Goal: Task Accomplishment & Management: Use online tool/utility

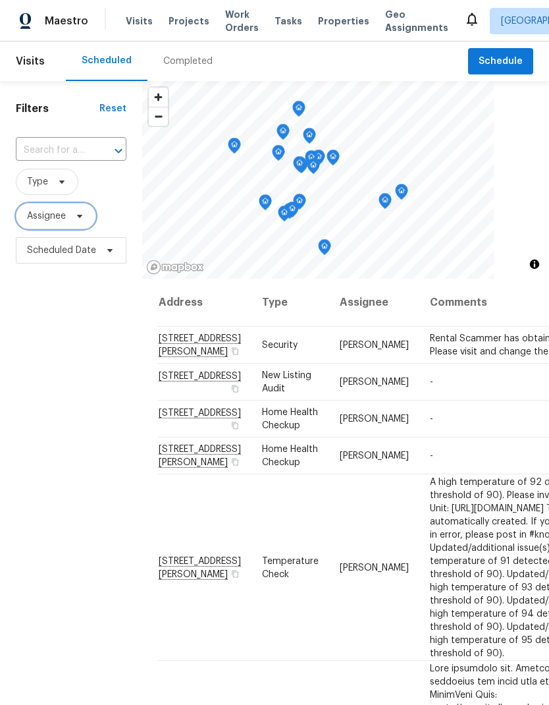
click at [61, 216] on span "Assignee" at bounding box center [46, 215] width 39 height 13
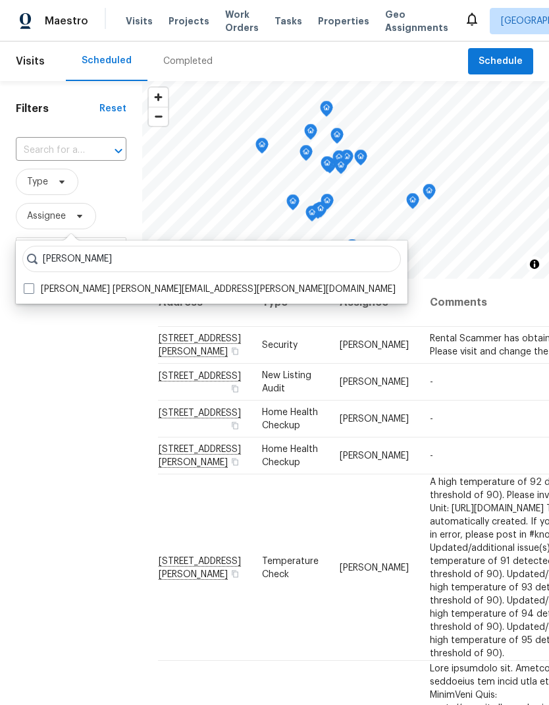
type input "[PERSON_NAME]"
click at [30, 292] on span at bounding box center [29, 288] width 11 height 11
click at [30, 291] on input "[PERSON_NAME] [PERSON_NAME][EMAIL_ADDRESS][PERSON_NAME][DOMAIN_NAME]" at bounding box center [28, 287] width 9 height 9
checkbox input "true"
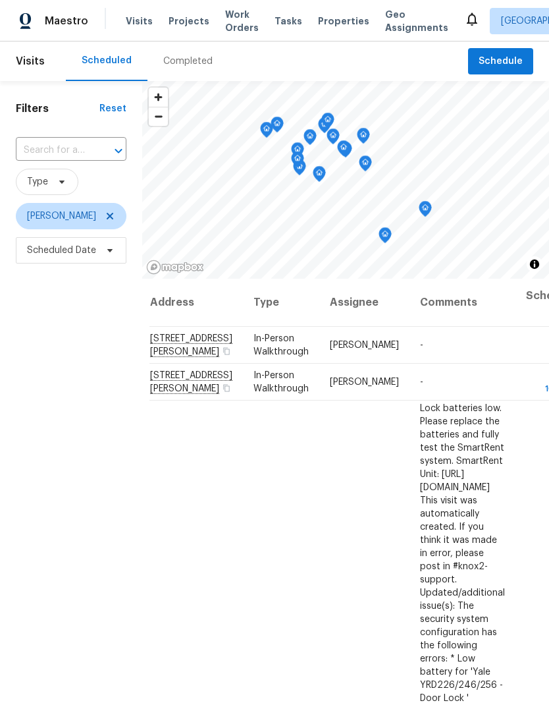
scroll to position [0, 9]
click at [285, 400] on td "In-Person Walkthrough" at bounding box center [281, 382] width 76 height 37
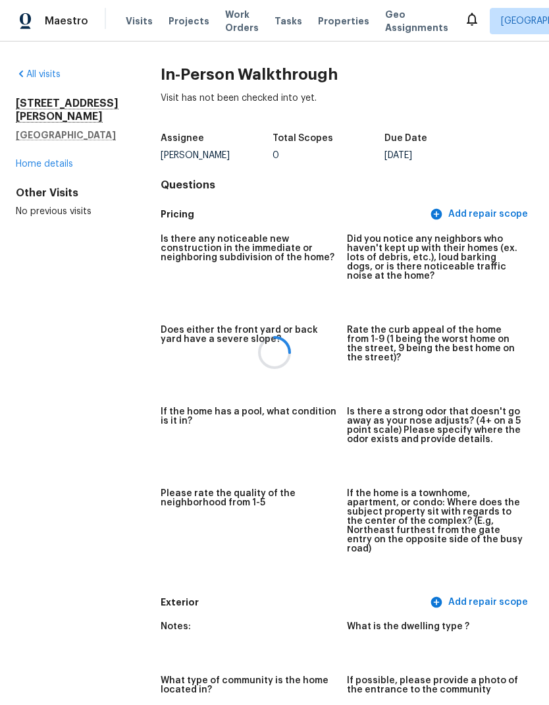
click at [36, 74] on div at bounding box center [274, 352] width 549 height 705
click at [34, 75] on link "All visits" at bounding box center [38, 74] width 45 height 9
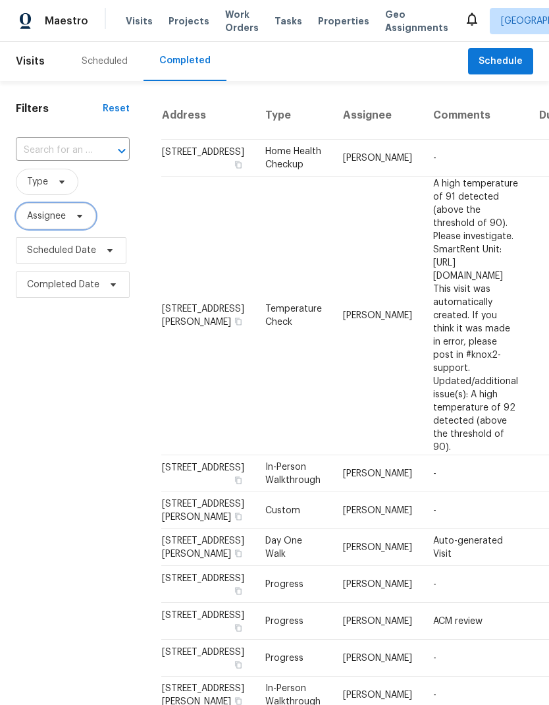
click at [49, 220] on span "Assignee" at bounding box center [46, 215] width 39 height 13
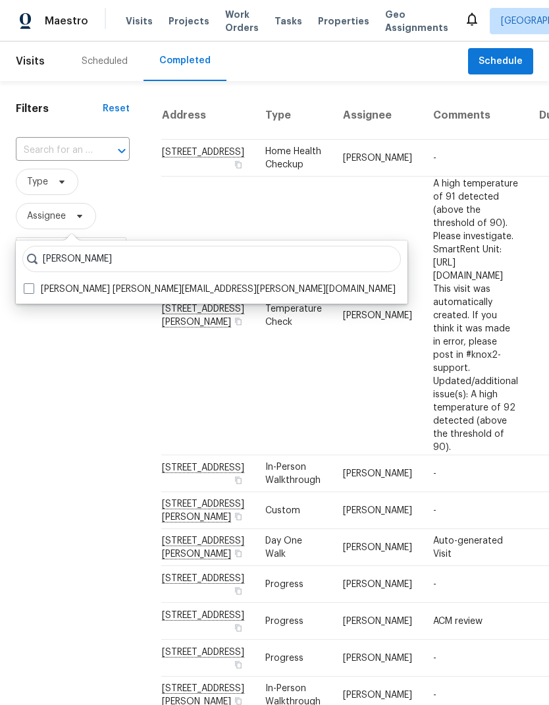
type input "[PERSON_NAME]"
click at [34, 286] on span at bounding box center [29, 288] width 11 height 11
click at [32, 286] on input "[PERSON_NAME] [PERSON_NAME][EMAIL_ADDRESS][PERSON_NAME][DOMAIN_NAME]" at bounding box center [28, 287] width 9 height 9
checkbox input "true"
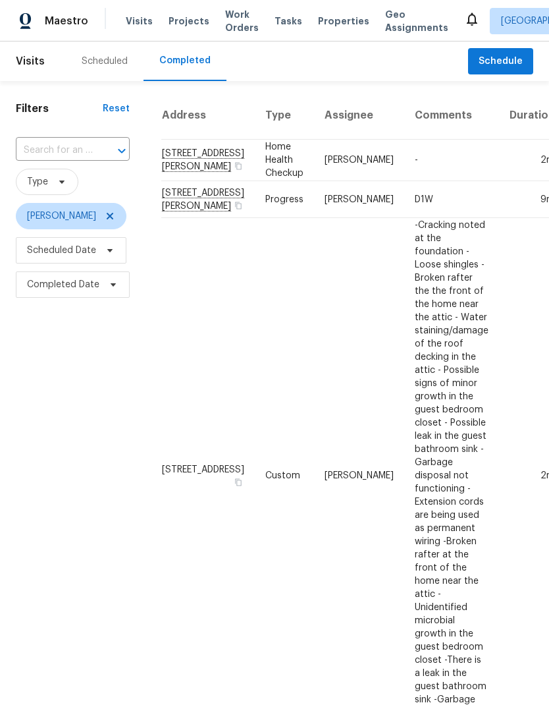
click at [94, 58] on div "Scheduled" at bounding box center [105, 61] width 46 height 13
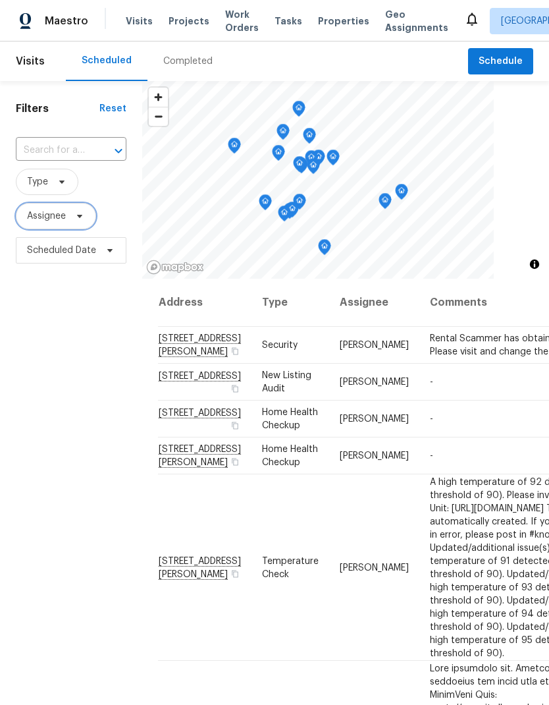
click at [48, 220] on span "Assignee" at bounding box center [46, 215] width 39 height 13
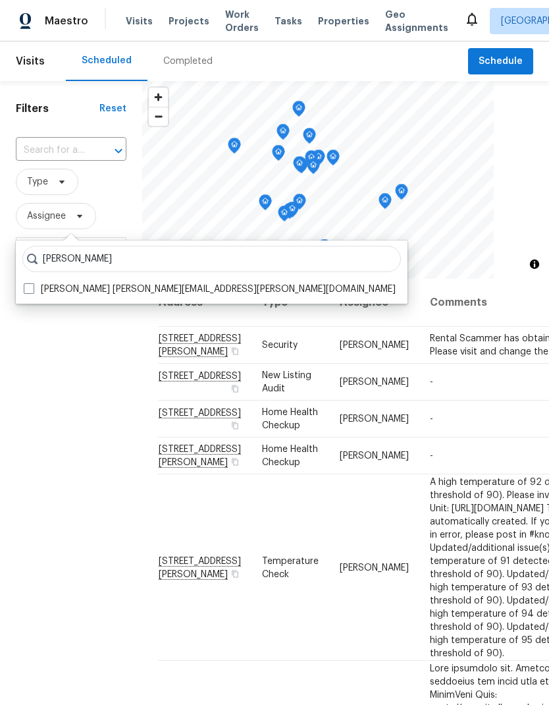
type input "[PERSON_NAME]"
click at [27, 283] on span at bounding box center [29, 288] width 11 height 11
click at [27, 283] on input "[PERSON_NAME] [PERSON_NAME][EMAIL_ADDRESS][PERSON_NAME][DOMAIN_NAME]" at bounding box center [28, 287] width 9 height 9
checkbox input "true"
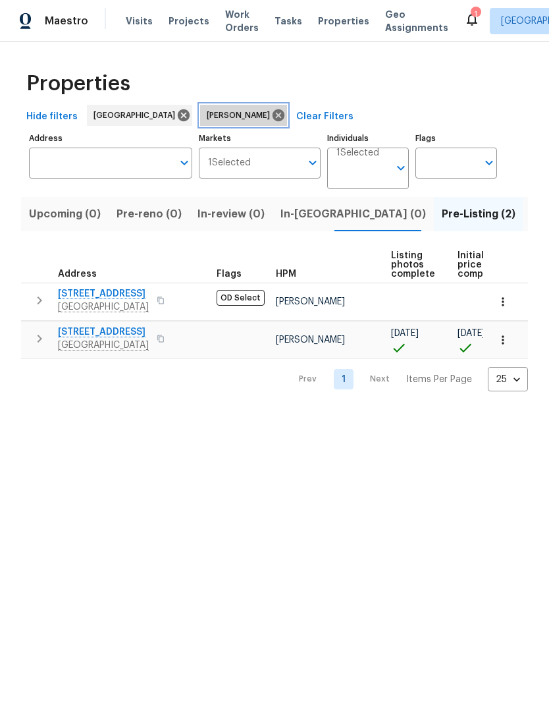
click at [273, 110] on icon at bounding box center [279, 115] width 12 height 12
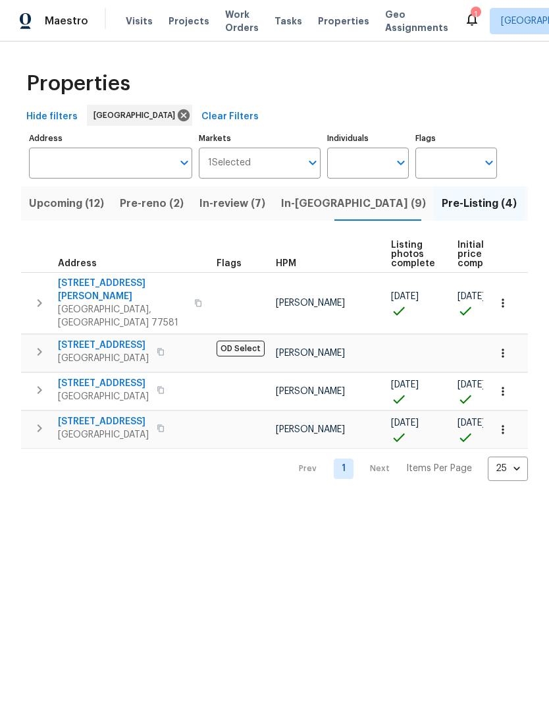
click at [373, 156] on input "Individuals" at bounding box center [358, 163] width 62 height 31
type input "a"
type input "[PERSON_NAME]"
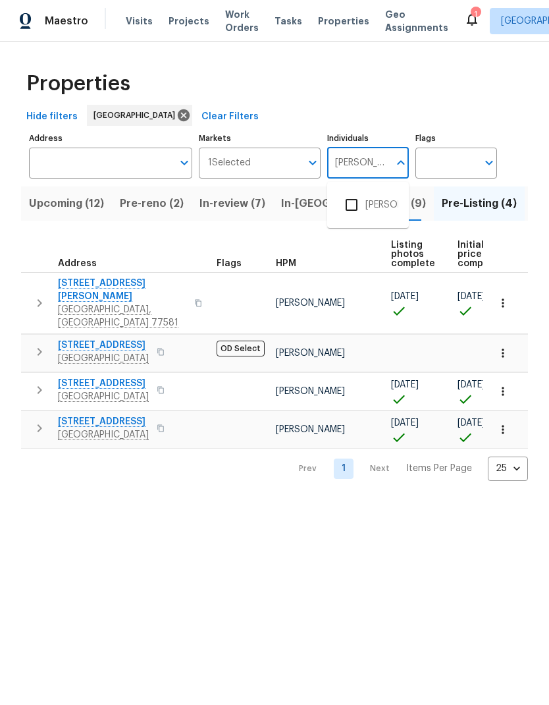
click at [351, 201] on input "checkbox" at bounding box center [352, 205] width 28 height 28
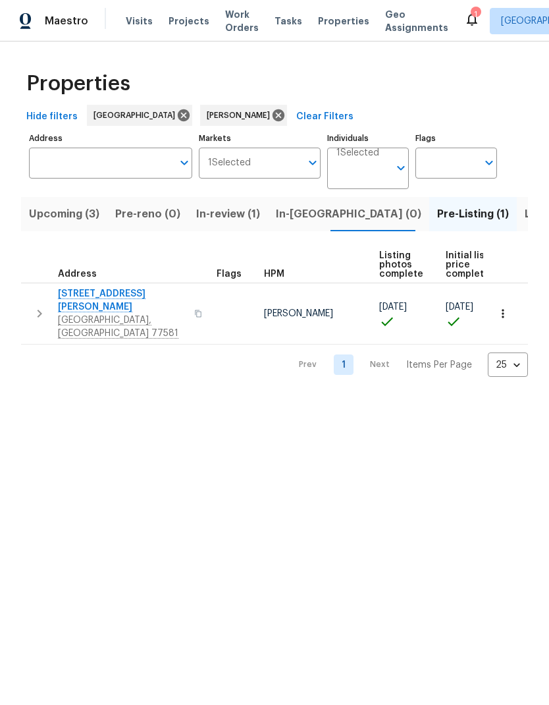
click at [66, 215] on span "Upcoming (3)" at bounding box center [64, 214] width 70 height 18
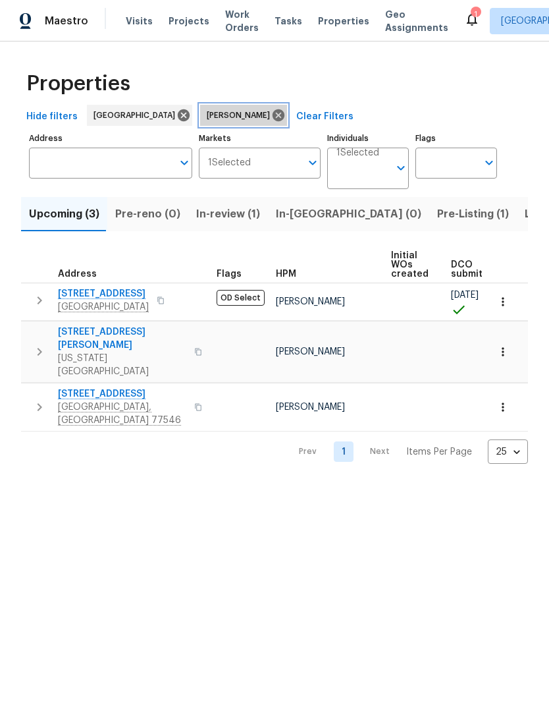
click at [273, 114] on icon at bounding box center [279, 115] width 12 height 12
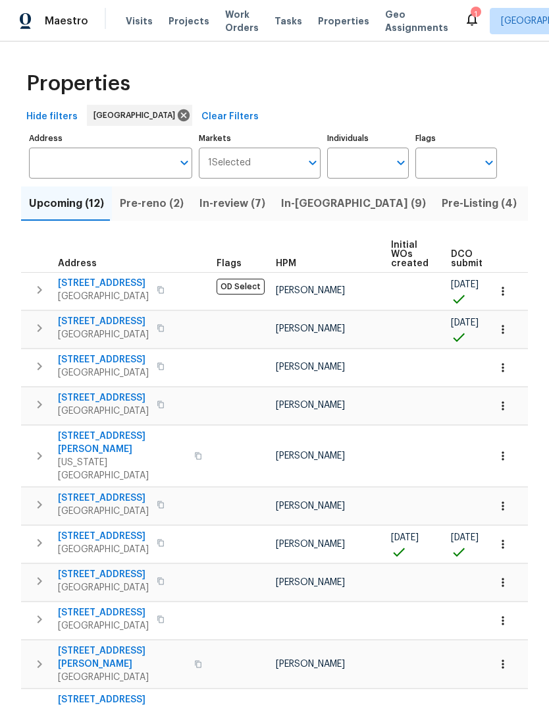
click at [368, 177] on input "Individuals" at bounding box center [358, 163] width 62 height 31
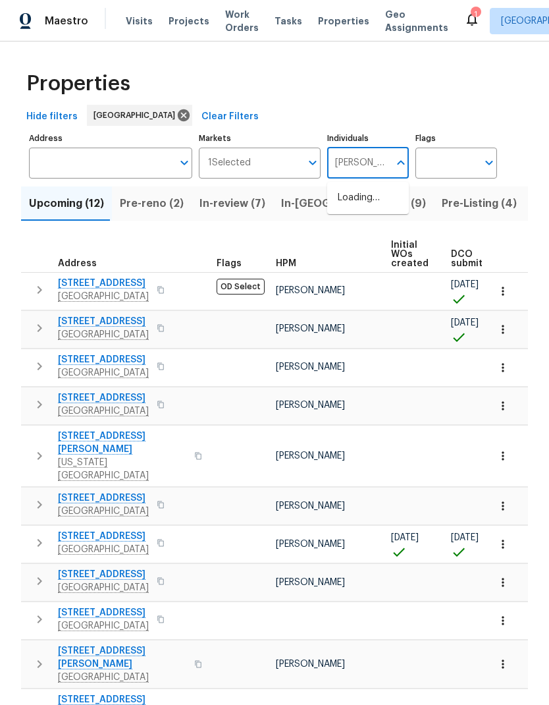
type input "Stephen lacy"
click at [352, 205] on input "checkbox" at bounding box center [352, 205] width 28 height 28
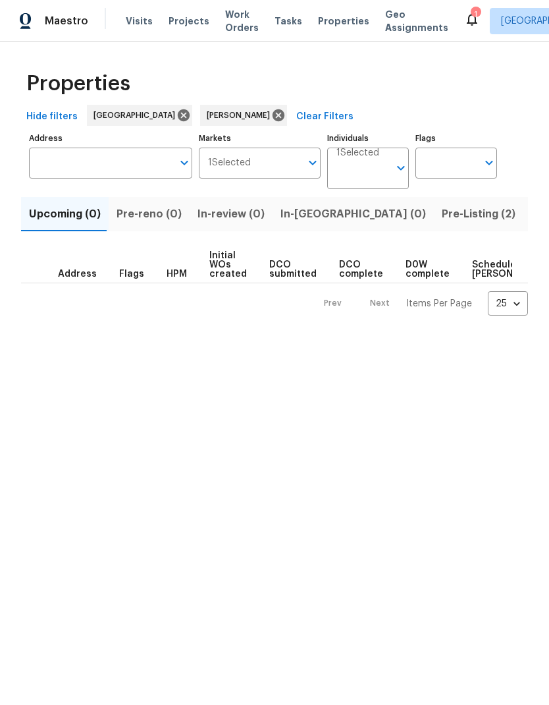
click at [442, 219] on span "Pre-Listing (2)" at bounding box center [479, 214] width 74 height 18
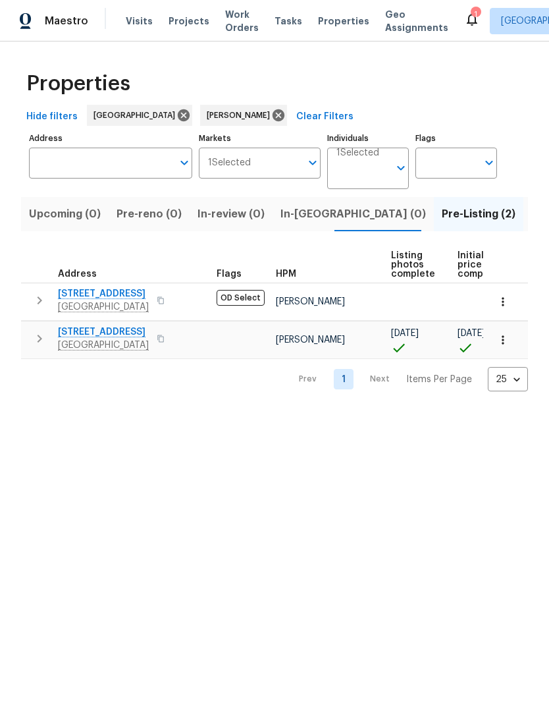
click at [82, 295] on span "1571 Mission Springs Dr" at bounding box center [103, 293] width 91 height 13
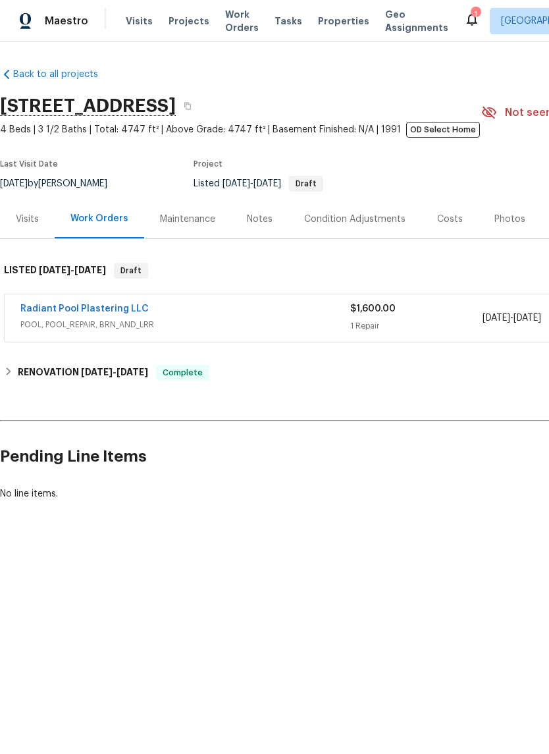
click at [464, 22] on icon at bounding box center [472, 19] width 16 height 16
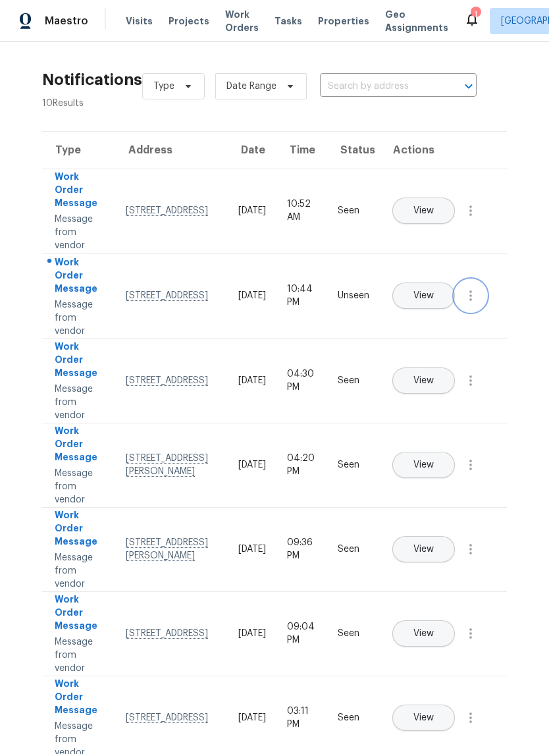
click at [474, 304] on icon "button" at bounding box center [471, 296] width 16 height 16
click at [431, 310] on div "Mark Seen" at bounding box center [395, 311] width 103 height 13
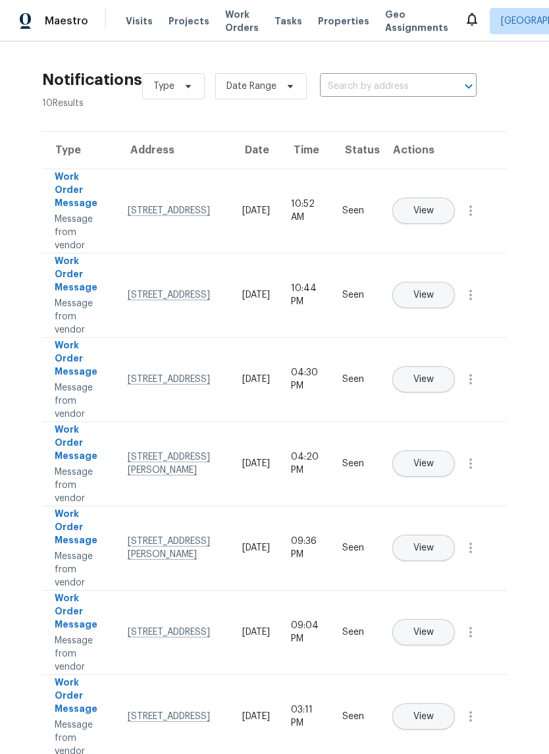
click at [225, 13] on span "Work Orders" at bounding box center [242, 21] width 34 height 26
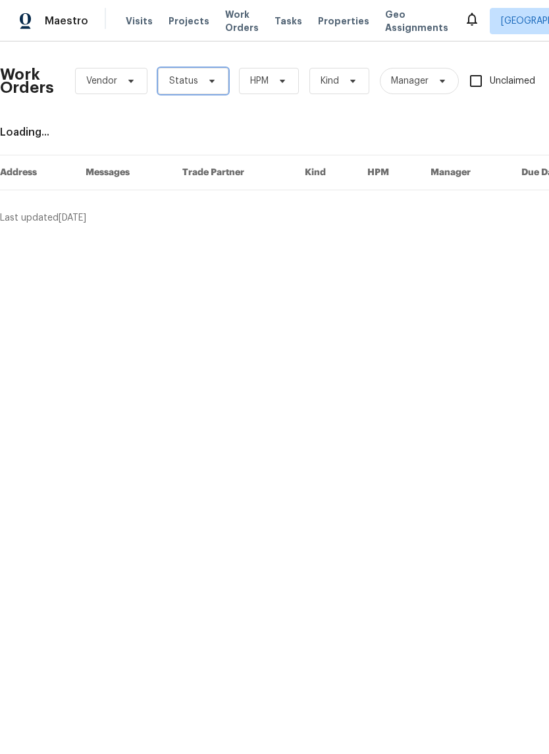
click at [187, 86] on span "Status" at bounding box center [183, 80] width 29 height 13
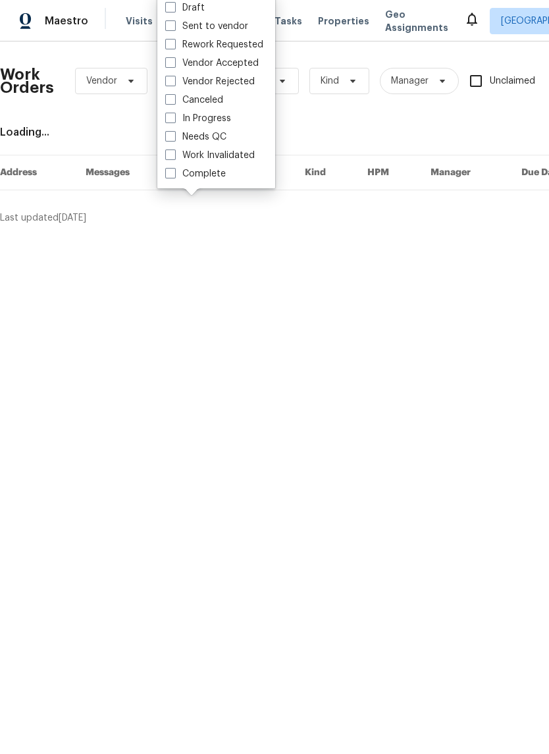
click at [167, 132] on span at bounding box center [170, 136] width 11 height 11
click at [167, 132] on input "Needs QC" at bounding box center [169, 134] width 9 height 9
checkbox input "true"
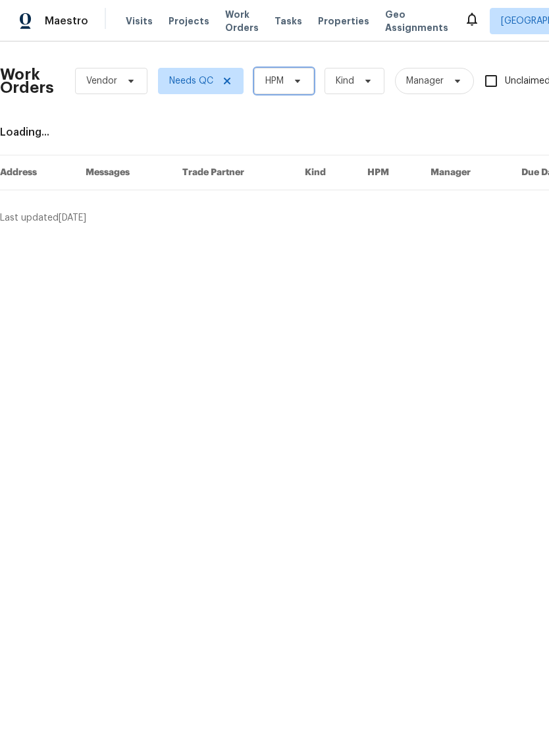
click at [289, 78] on span at bounding box center [295, 81] width 14 height 11
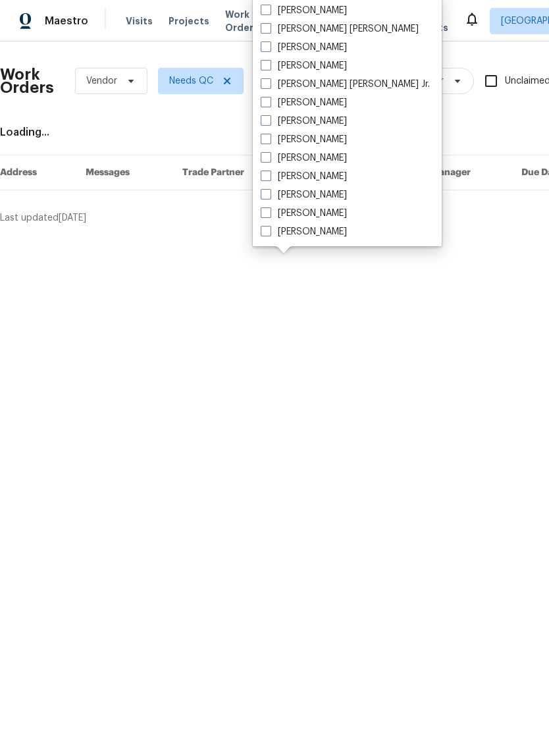
scroll to position [274, 0]
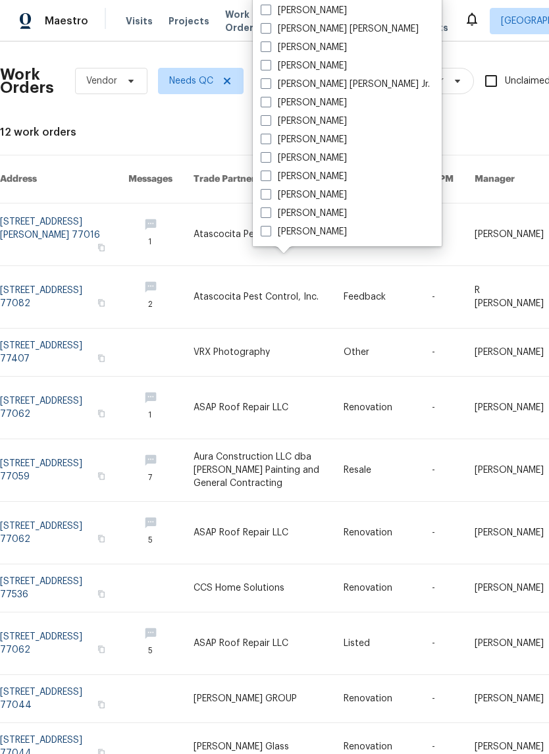
click at [268, 175] on span at bounding box center [266, 176] width 11 height 11
click at [268, 175] on input "[PERSON_NAME]" at bounding box center [265, 174] width 9 height 9
checkbox input "true"
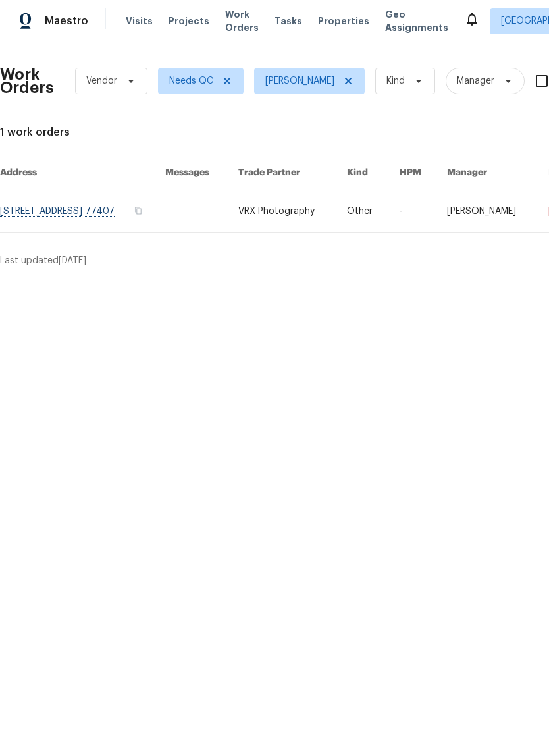
click at [57, 212] on link at bounding box center [82, 211] width 165 height 42
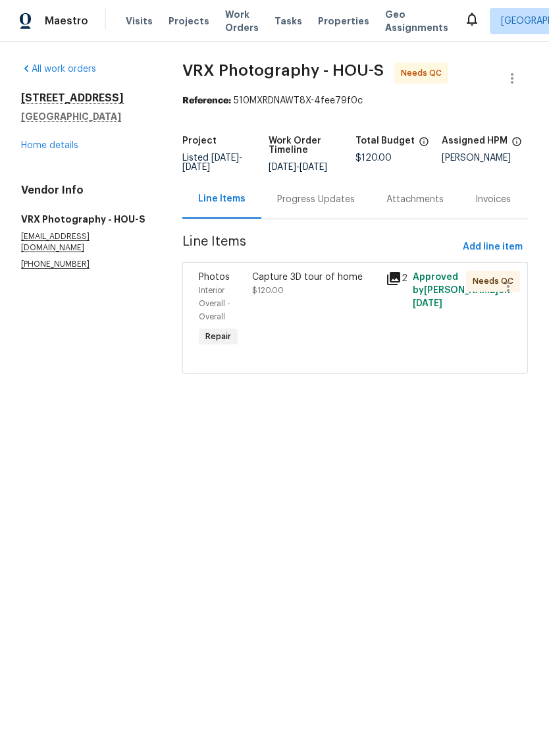
click at [395, 285] on icon at bounding box center [393, 278] width 13 height 13
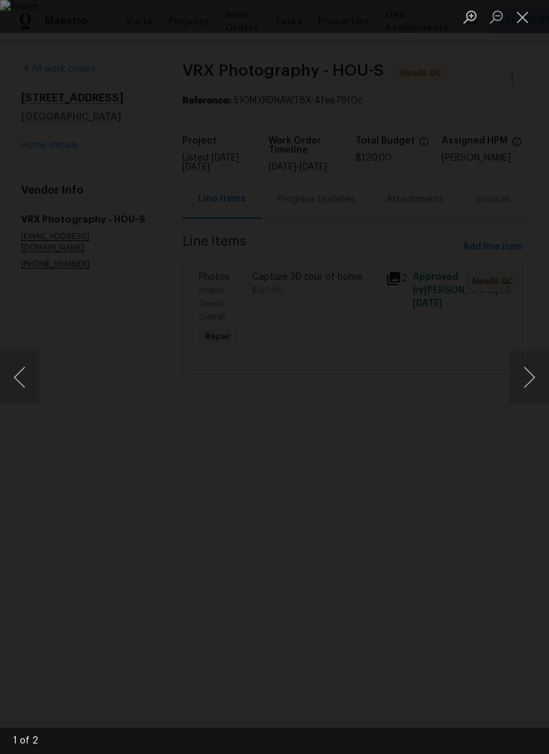
click at [524, 376] on button "Next image" at bounding box center [530, 377] width 40 height 53
click at [526, 383] on button "Next image" at bounding box center [530, 377] width 40 height 53
click at [534, 21] on button "Close lightbox" at bounding box center [523, 16] width 26 height 23
